Goal: Check status: Check status

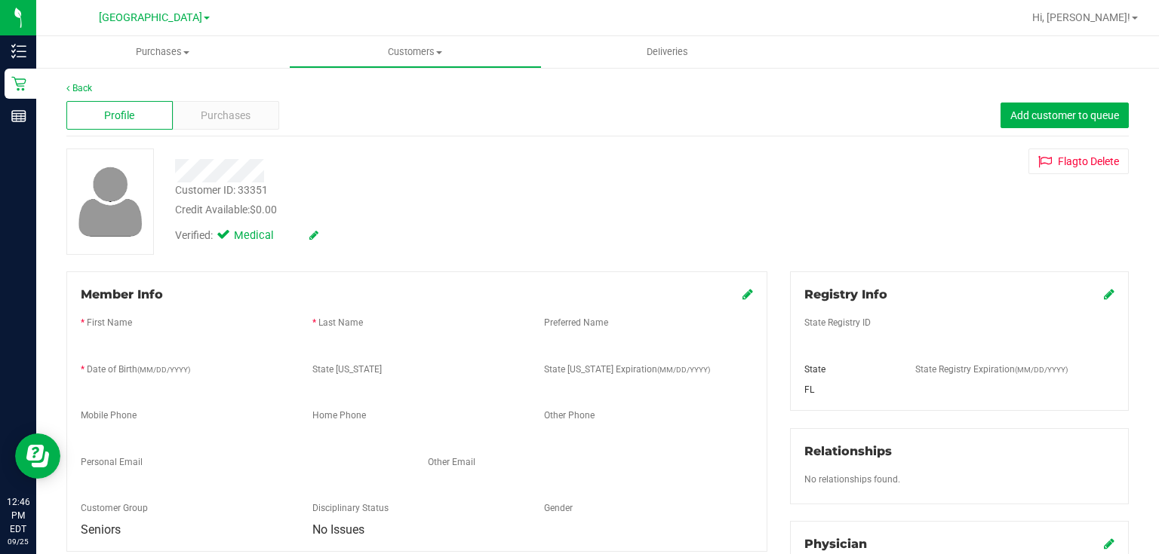
scroll to position [130, 0]
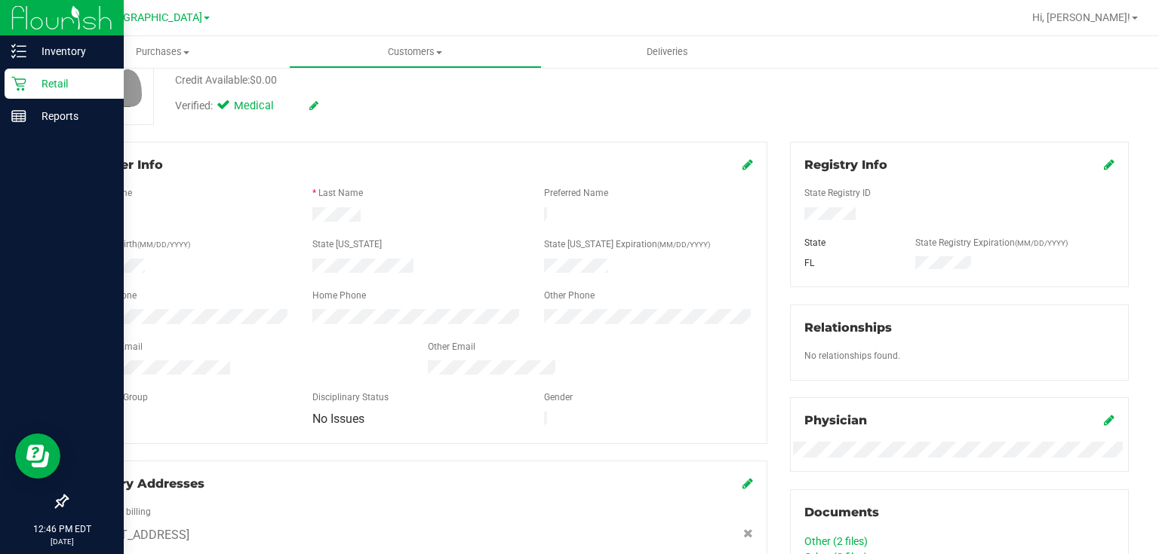
click at [15, 72] on div "Retail" at bounding box center [64, 84] width 119 height 30
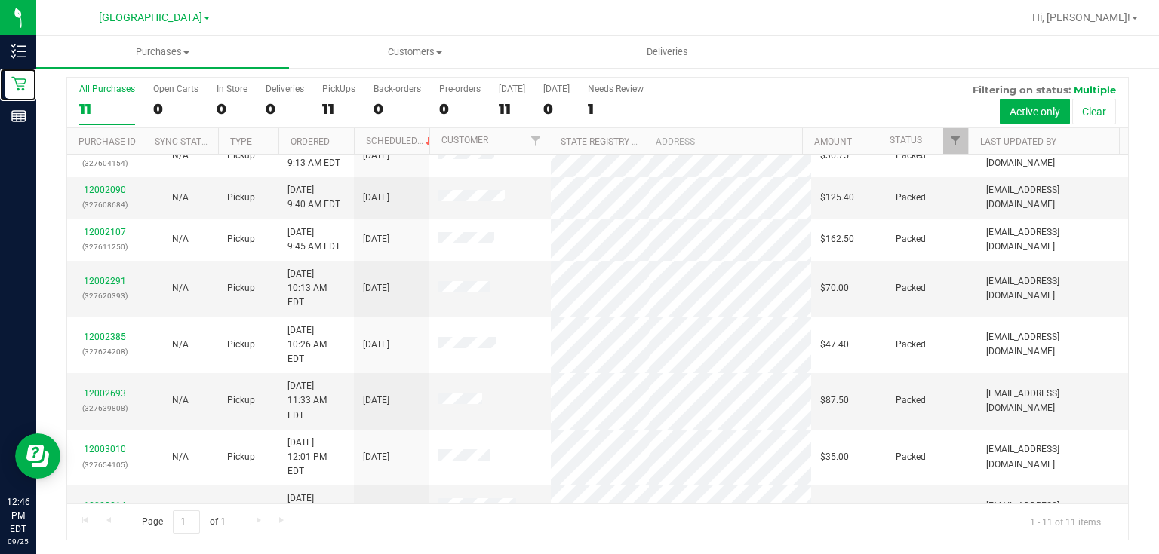
scroll to position [108, 0]
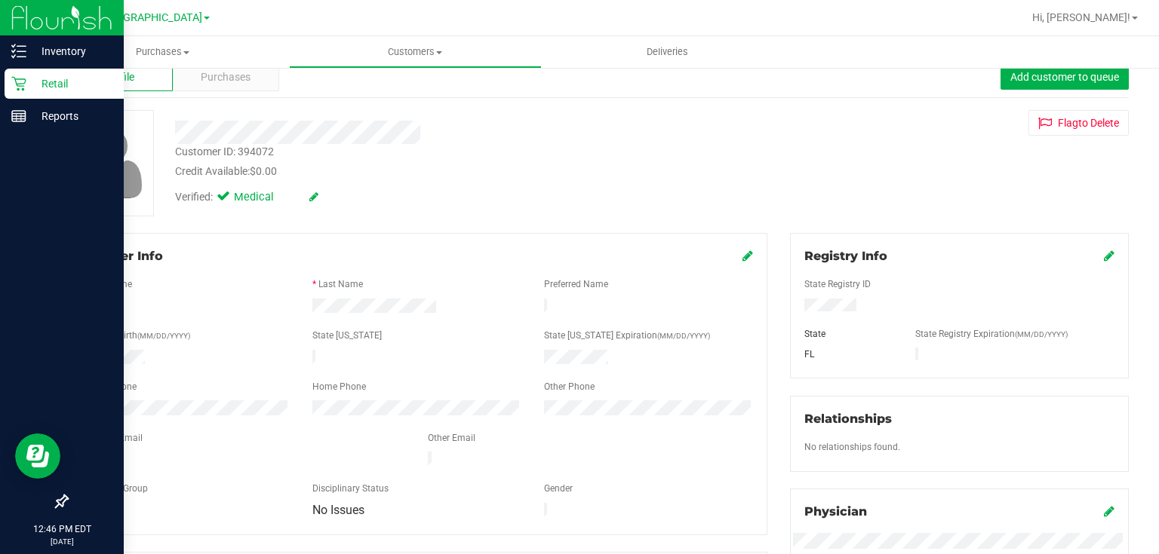
click at [17, 84] on icon at bounding box center [18, 84] width 14 height 14
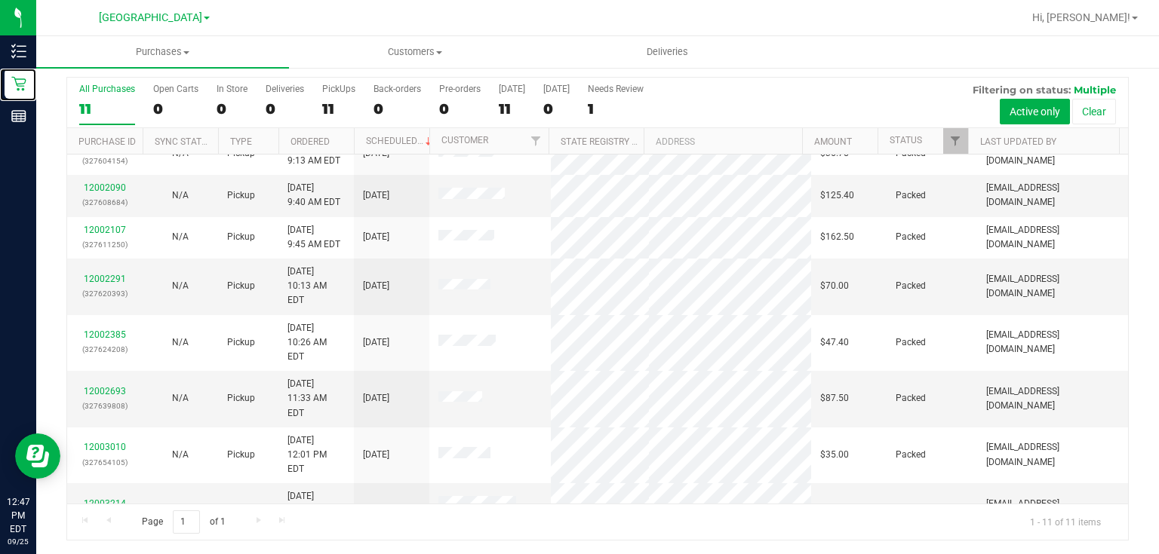
scroll to position [108, 0]
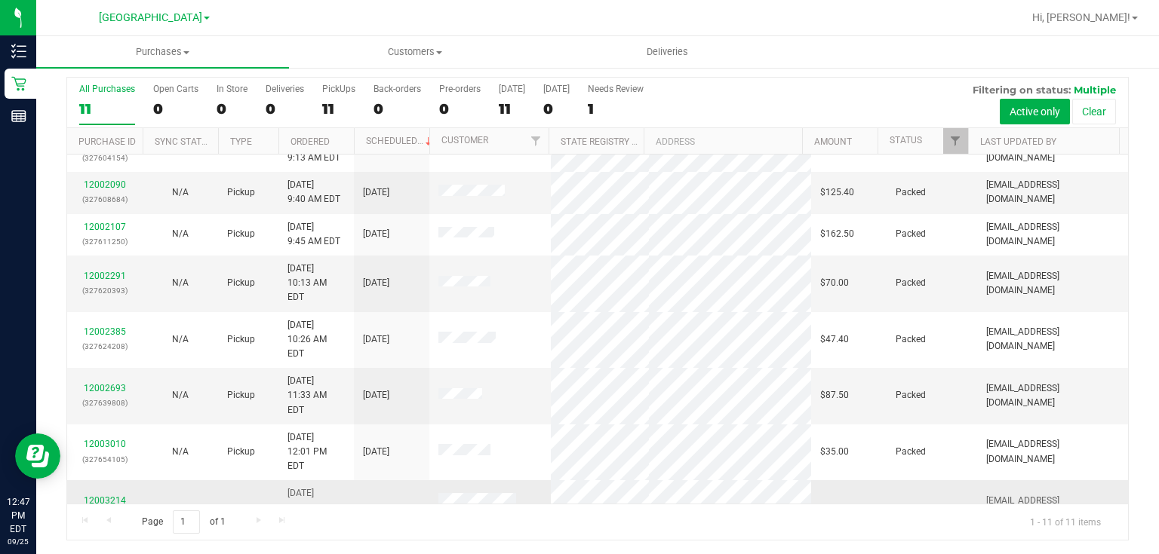
click at [109, 496] on link "12003214" at bounding box center [105, 501] width 42 height 11
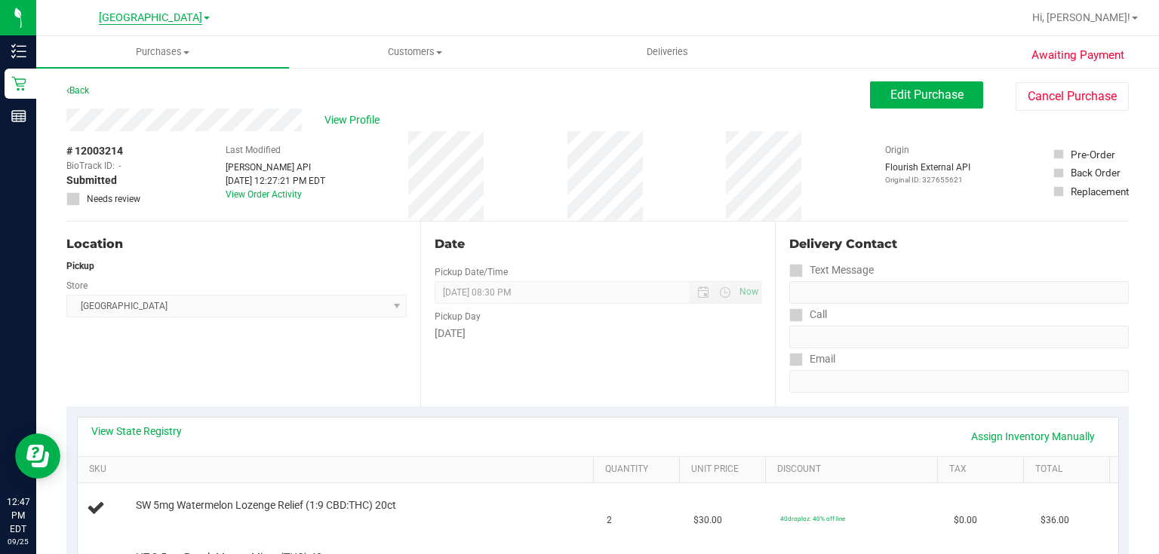
click at [183, 11] on span "[GEOGRAPHIC_DATA]" at bounding box center [150, 18] width 103 height 14
click at [136, 49] on link "[GEOGRAPHIC_DATA]" at bounding box center [154, 53] width 220 height 20
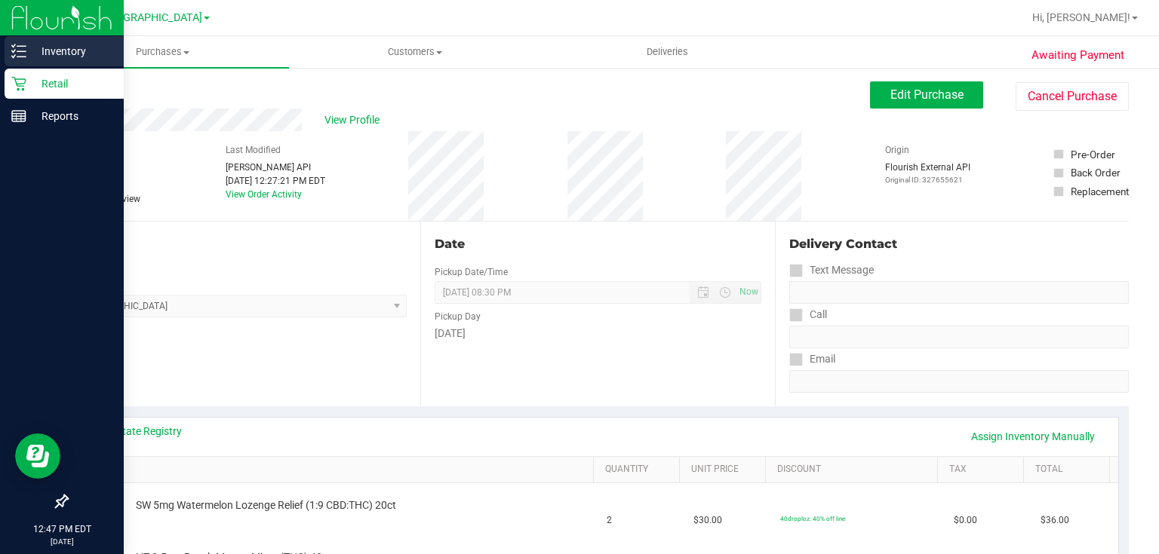
click at [20, 53] on icon at bounding box center [18, 51] width 15 height 15
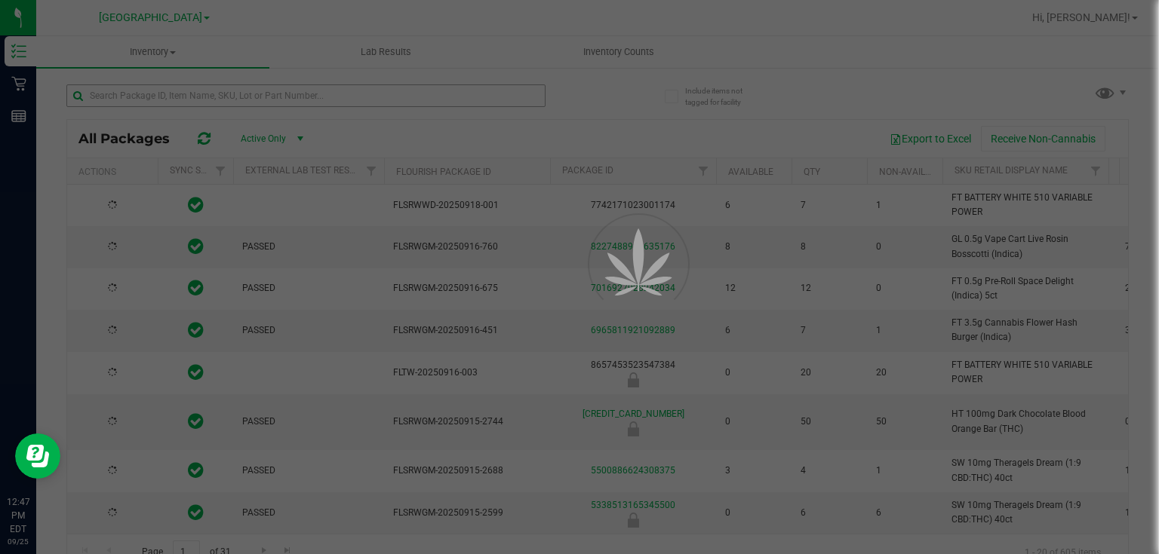
click at [187, 97] on div at bounding box center [579, 277] width 1159 height 554
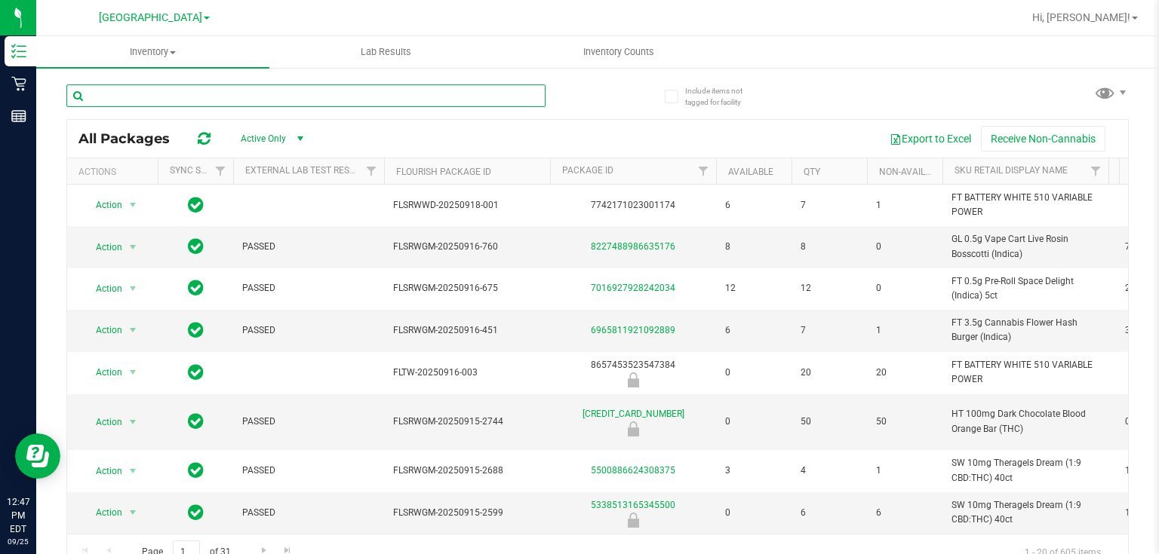
click at [180, 94] on input "text" at bounding box center [305, 95] width 479 height 23
type input "m"
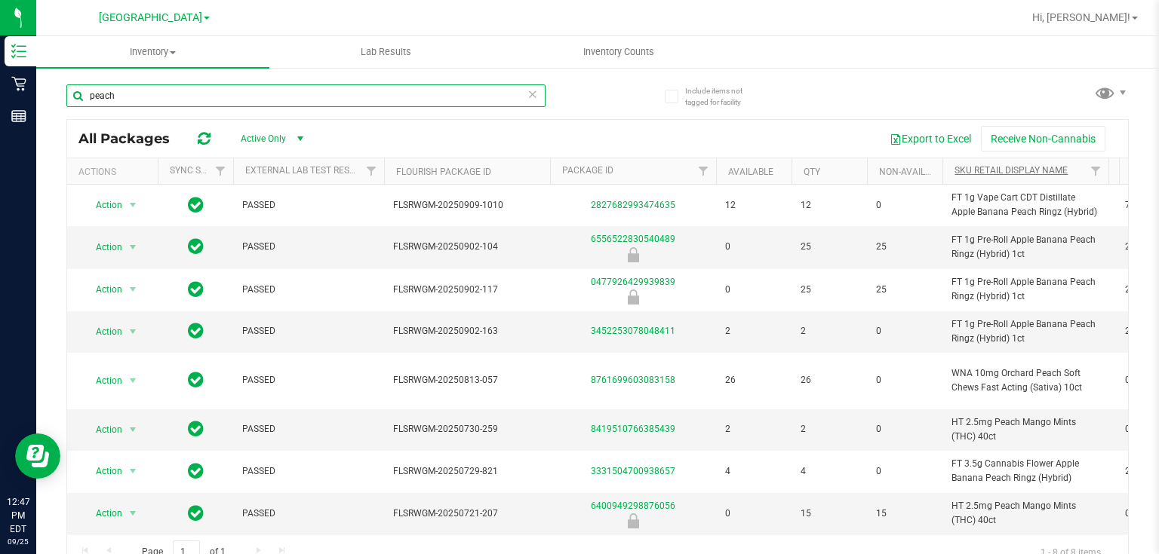
type input "peach"
click at [1010, 172] on link "Sku Retail Display Name" at bounding box center [1010, 170] width 113 height 11
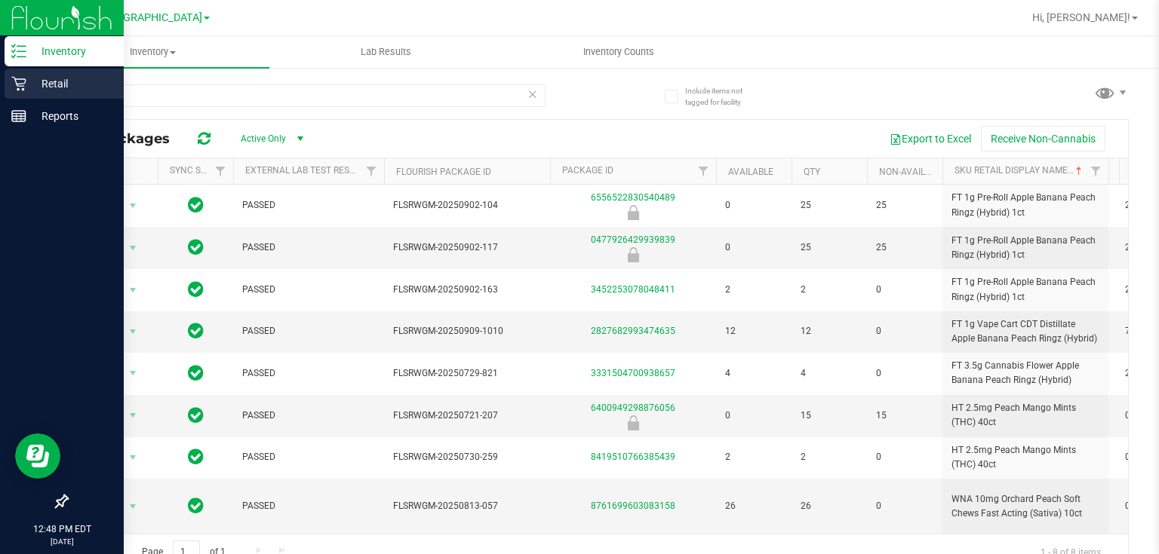
click at [32, 84] on p "Retail" at bounding box center [71, 84] width 91 height 18
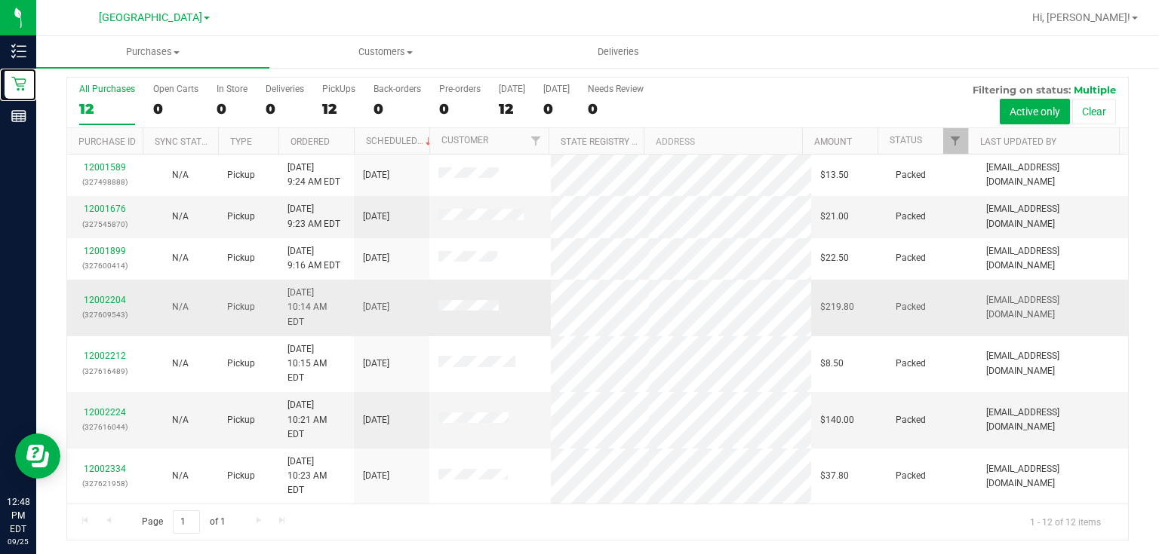
scroll to position [149, 0]
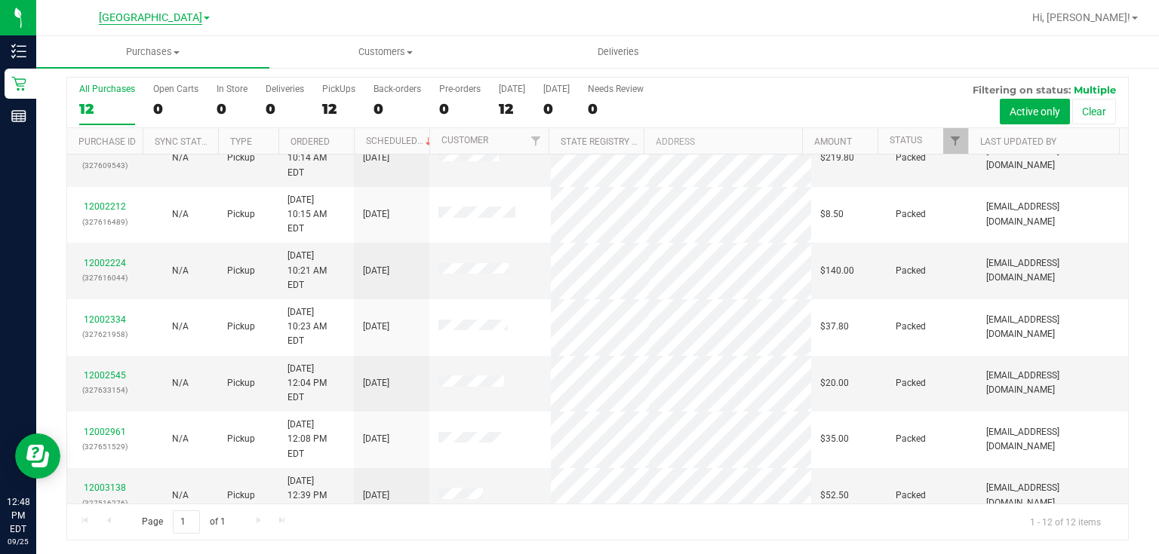
click at [187, 12] on span "[GEOGRAPHIC_DATA]" at bounding box center [150, 18] width 103 height 14
click at [164, 72] on link "[GEOGRAPHIC_DATA]" at bounding box center [154, 73] width 220 height 20
